Goal: Check status: Check status

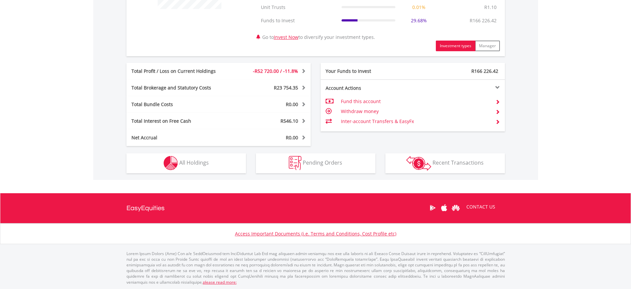
scroll to position [313, 0]
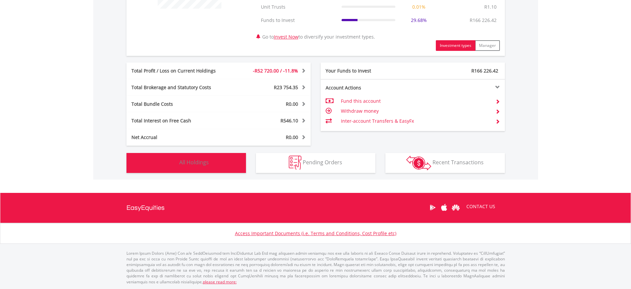
click at [233, 163] on button "Holdings All Holdings" at bounding box center [187, 163] width 120 height 20
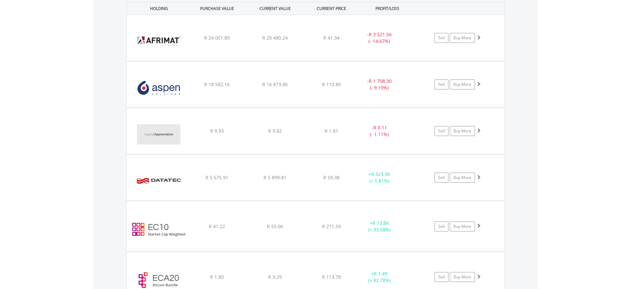
scroll to position [506, 0]
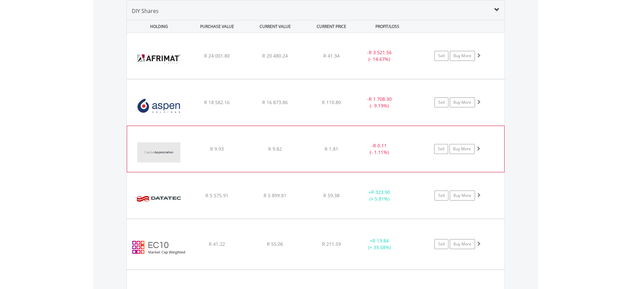
click at [332, 79] on div "﻿ Capital Appreciation Limited R 9.93 R 9.82 R 1.81 - R 0.11 (- 1.11%) Sell Buy…" at bounding box center [316, 56] width 378 height 46
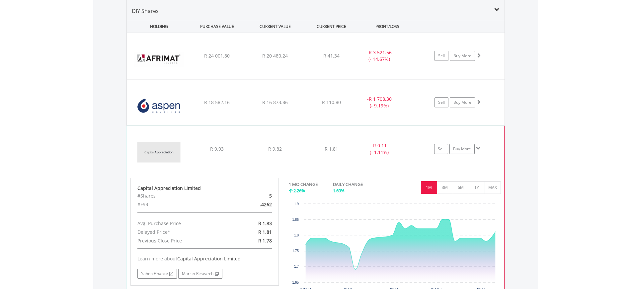
click at [332, 79] on div "﻿ Capital Appreciation Limited R 9.93 R 9.82 R 1.81 - R 0.11 (- 1.11%) Sell Buy…" at bounding box center [316, 56] width 378 height 46
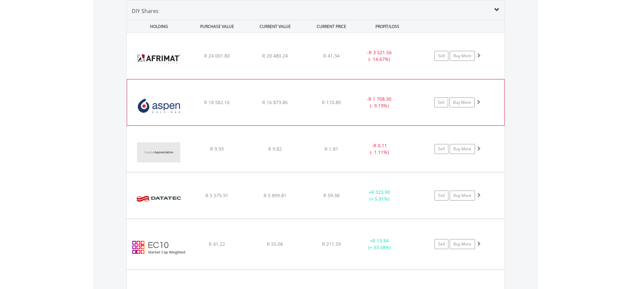
click at [329, 79] on div "﻿ Aspen Pharmacare Holdings Limited R 18 582.16 R 16 873.86 R 110.80 - R 1 708.…" at bounding box center [316, 56] width 378 height 46
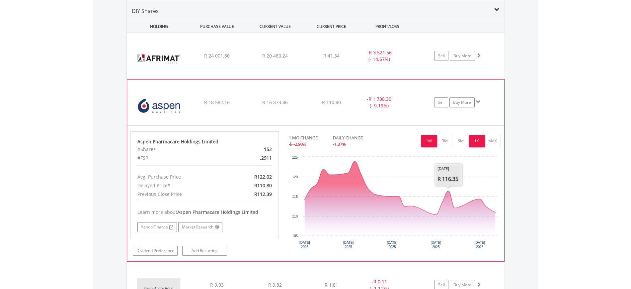
click at [471, 139] on button "1Y" at bounding box center [477, 140] width 16 height 13
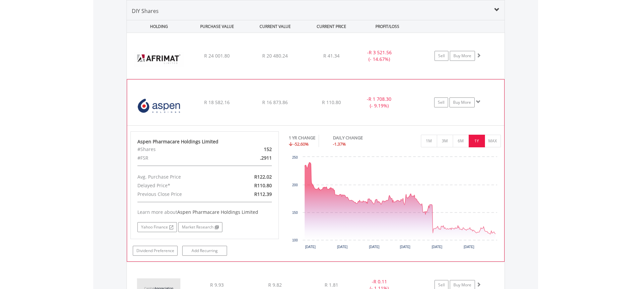
click at [410, 79] on div "﻿ Aspen Pharmacare Holdings Limited R 18 582.16 R 16 873.86 R 110.80 - R 1 708.…" at bounding box center [316, 56] width 378 height 46
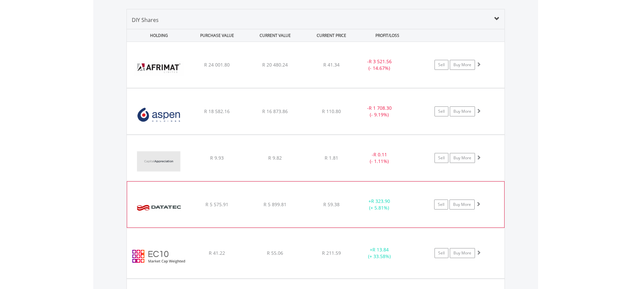
scroll to position [498, 0]
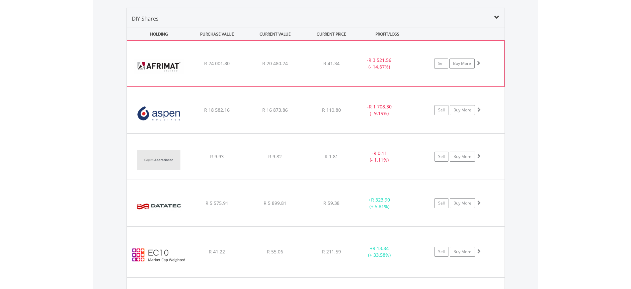
click at [279, 67] on div "﻿ Afrimat Limited R 24 001.80 R 20 480.24 R 41.34 - R 3 521.56 (- 14.67%) Sell …" at bounding box center [315, 64] width 377 height 46
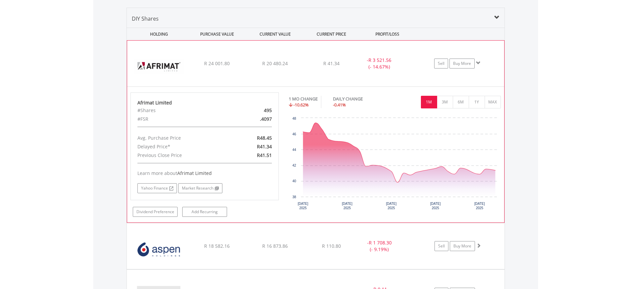
click at [279, 67] on div "﻿ Afrimat Limited R 24 001.80 R 20 480.24 R 41.34 - R 3 521.56 (- 14.67%) Sell …" at bounding box center [315, 64] width 377 height 46
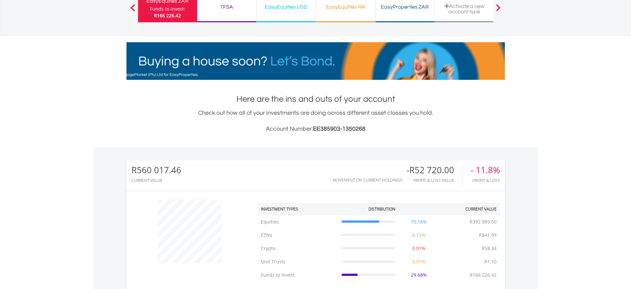
scroll to position [0, 0]
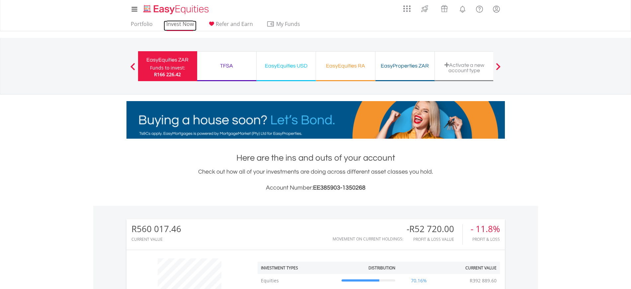
click at [180, 24] on link "Invest Now" at bounding box center [180, 26] width 33 height 10
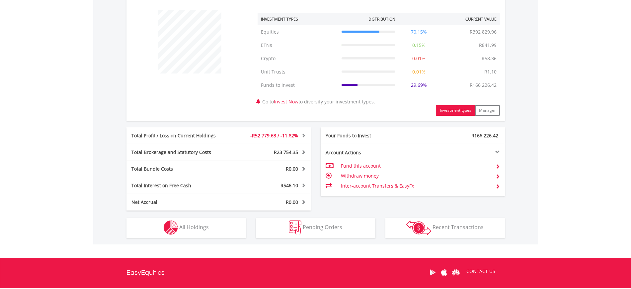
scroll to position [313, 0]
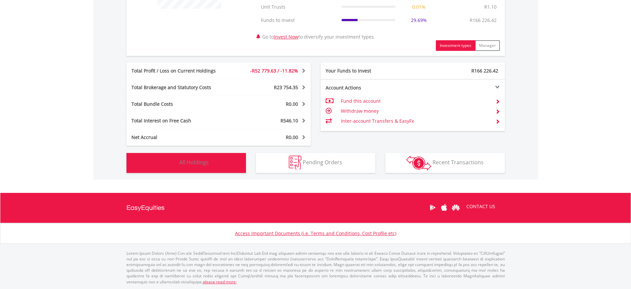
click at [225, 163] on button "Holdings All Holdings" at bounding box center [187, 163] width 120 height 20
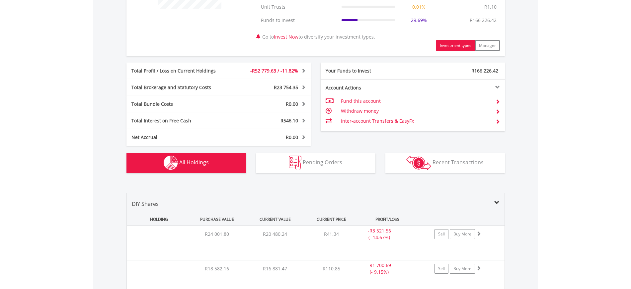
scroll to position [506, 0]
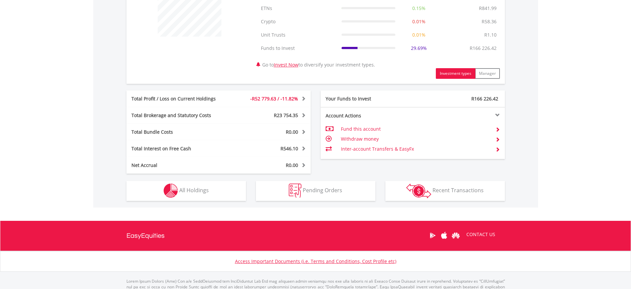
scroll to position [291, 0]
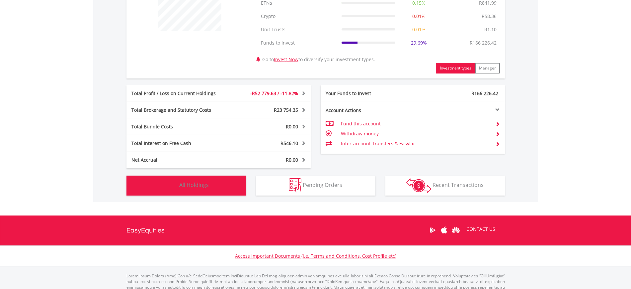
click at [222, 188] on button "Holdings All Holdings" at bounding box center [187, 185] width 120 height 20
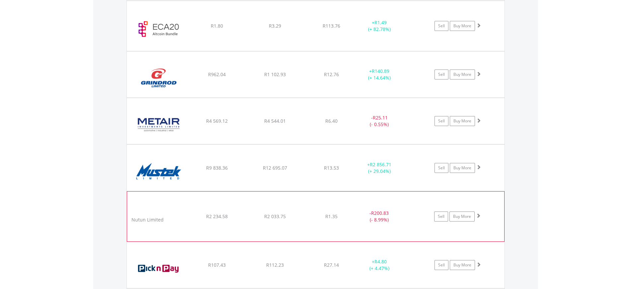
scroll to position [755, 0]
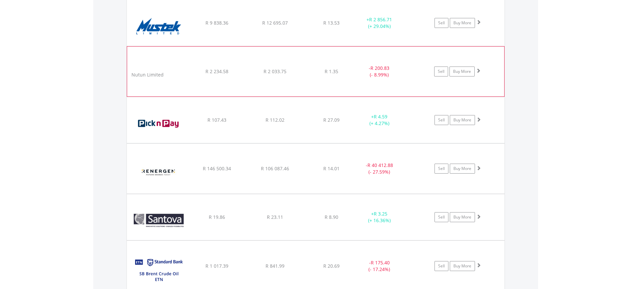
scroll to position [921, 0]
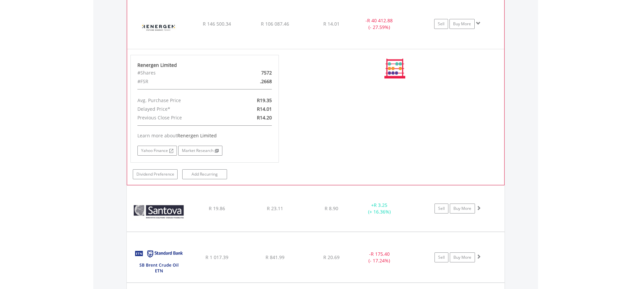
scroll to position [1087, 0]
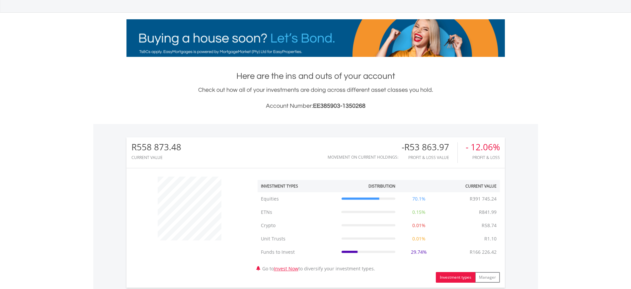
scroll to position [83, 0]
